Goal: Task Accomplishment & Management: Manage account settings

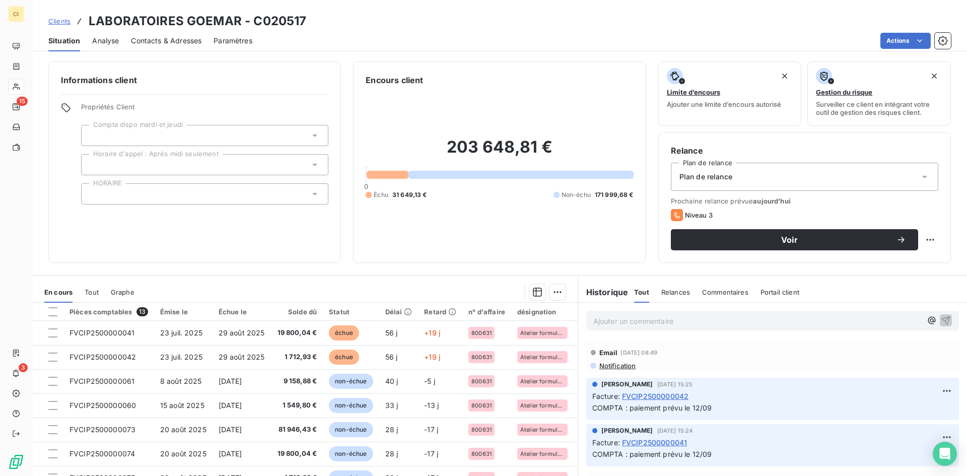
scroll to position [51, 0]
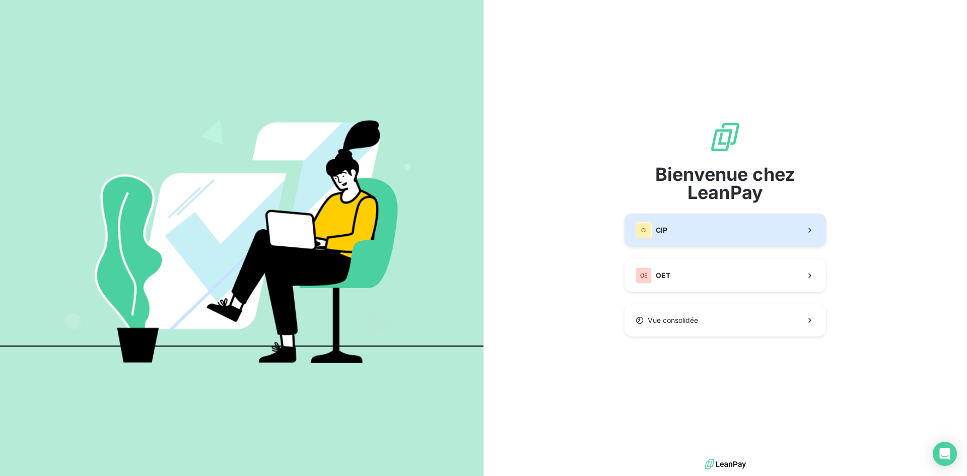
click at [725, 236] on button "CI CIP" at bounding box center [724, 229] width 201 height 33
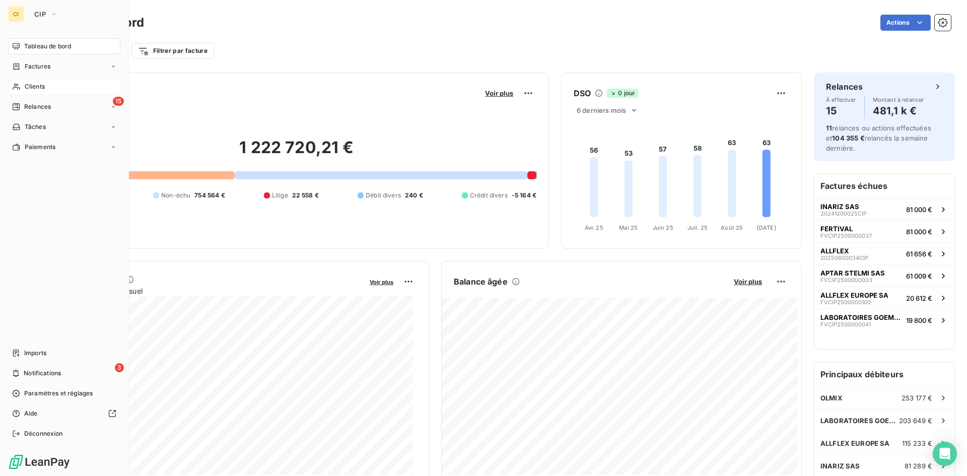
click at [37, 85] on span "Clients" at bounding box center [35, 86] width 20 height 9
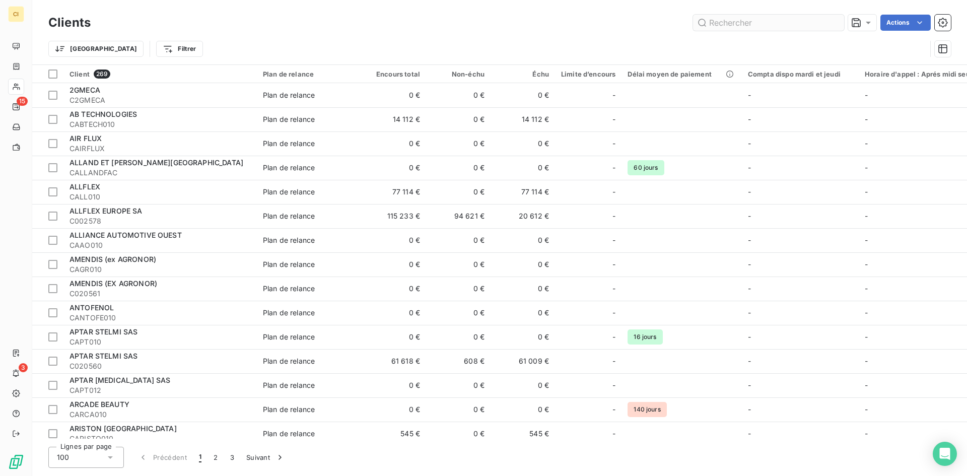
click at [712, 17] on input "text" at bounding box center [768, 23] width 151 height 16
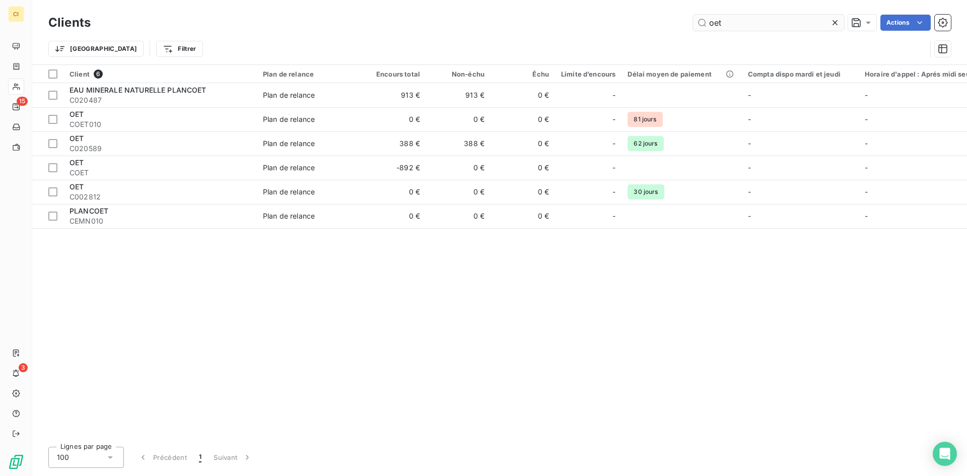
type input "oet"
drag, startPoint x: 755, startPoint y: 23, endPoint x: 530, endPoint y: 32, distance: 225.3
click at [530, 32] on div "Clients oet Actions" at bounding box center [499, 22] width 902 height 21
